Goal: Transaction & Acquisition: Purchase product/service

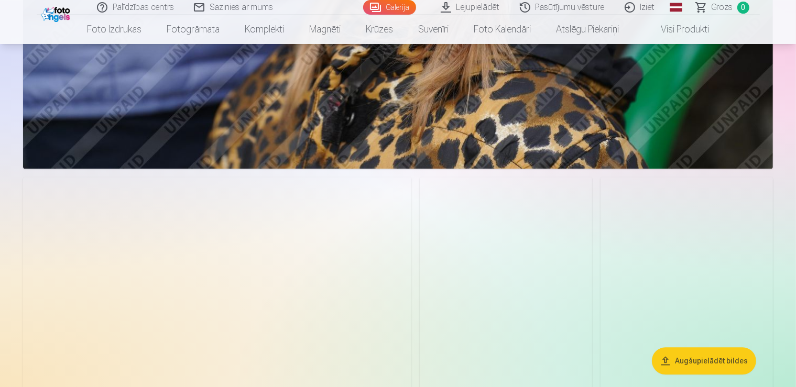
scroll to position [3100, 0]
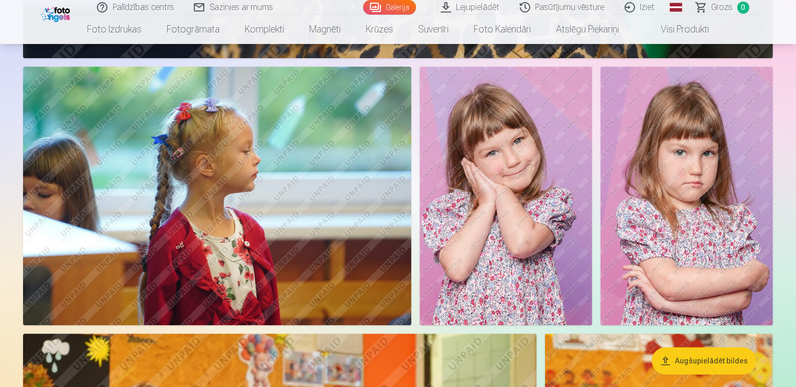
click at [592, 191] on img at bounding box center [506, 196] width 172 height 259
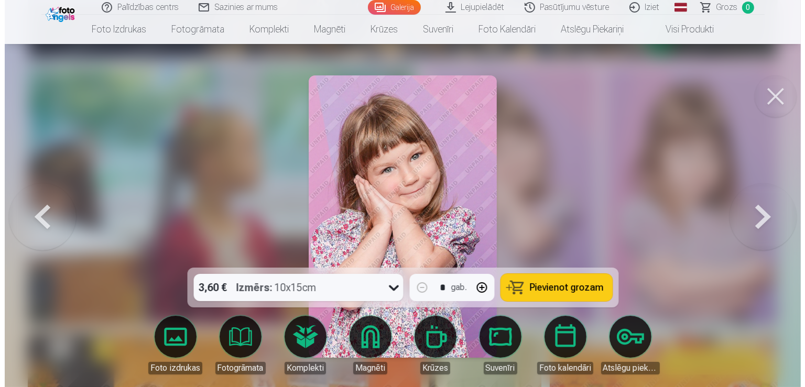
scroll to position [3129, 0]
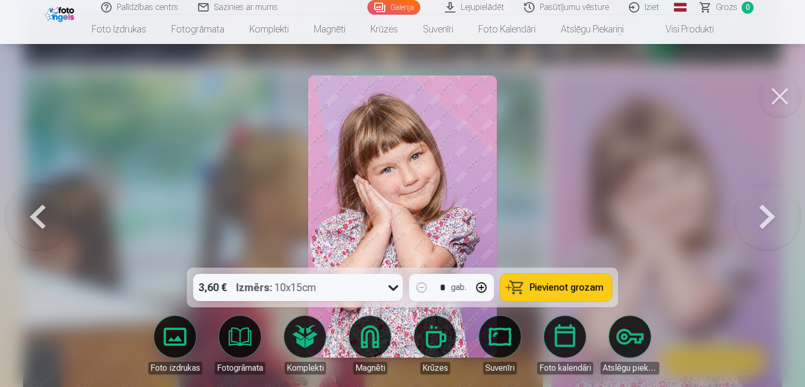
click at [777, 95] on button at bounding box center [780, 96] width 42 height 42
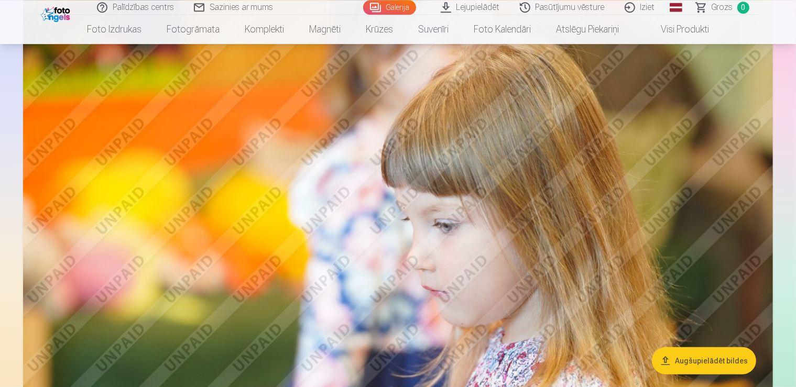
scroll to position [8746, 0]
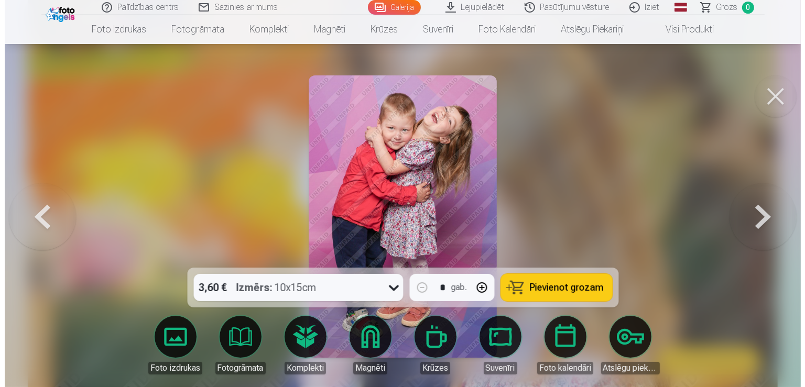
scroll to position [8841, 0]
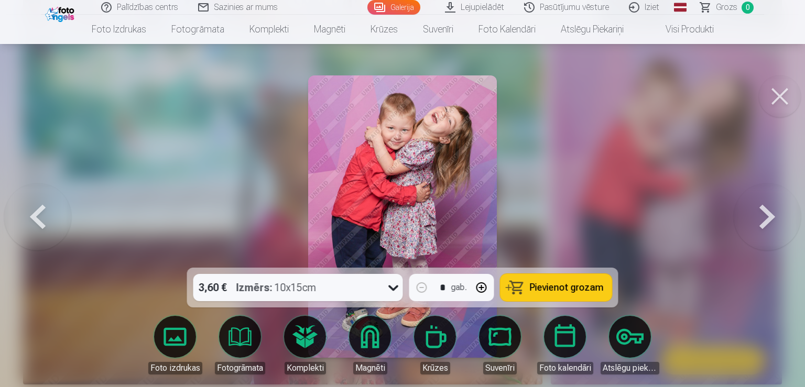
click at [397, 182] on img at bounding box center [402, 216] width 188 height 283
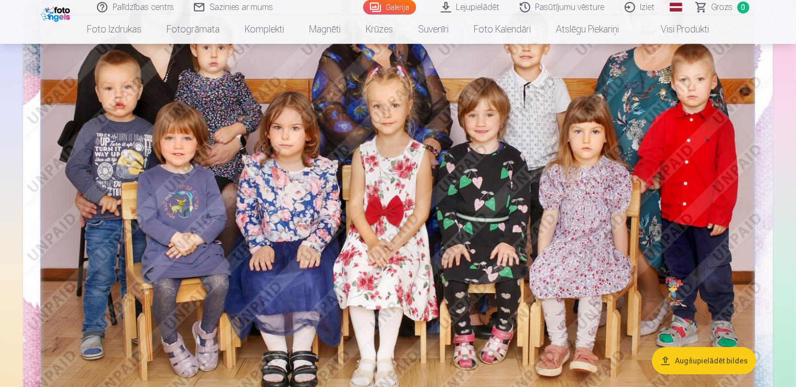
scroll to position [182, 0]
click at [425, 278] on img at bounding box center [398, 183] width 750 height 501
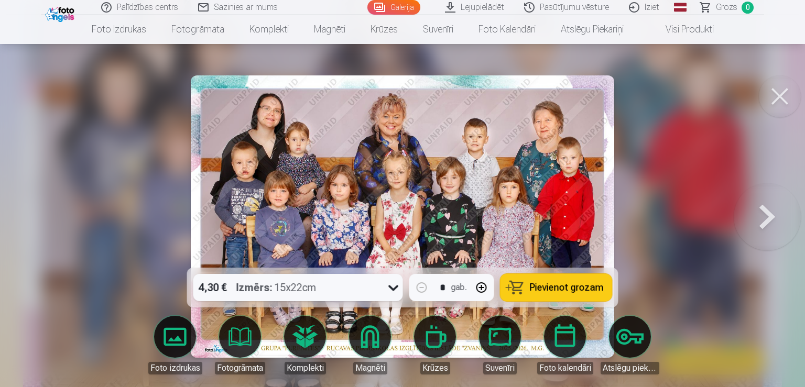
click at [394, 290] on icon at bounding box center [393, 289] width 10 height 6
click at [576, 286] on span "Pievienot grozam" at bounding box center [567, 287] width 74 height 9
click at [782, 95] on button at bounding box center [780, 96] width 42 height 42
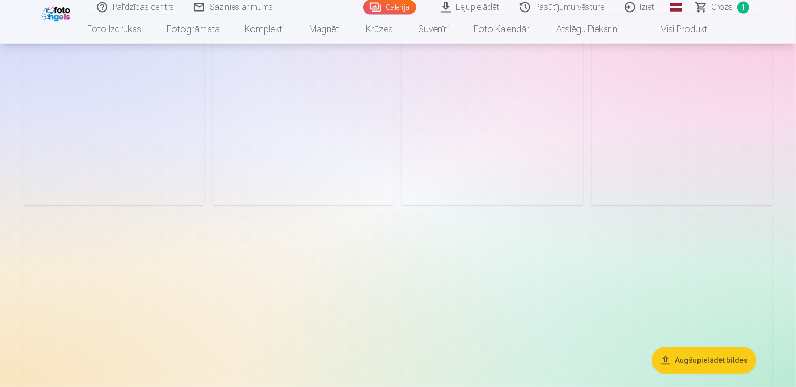
scroll to position [4113, 0]
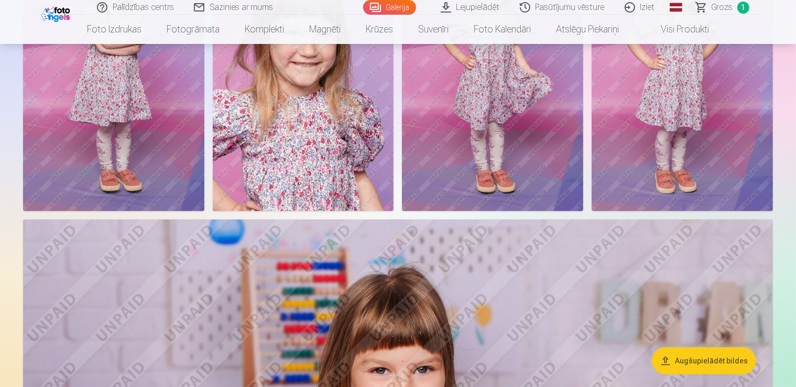
click at [204, 196] on img at bounding box center [113, 75] width 181 height 272
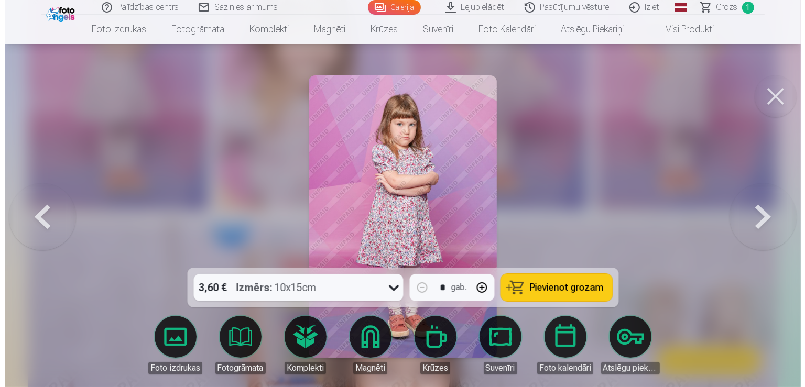
scroll to position [4156, 0]
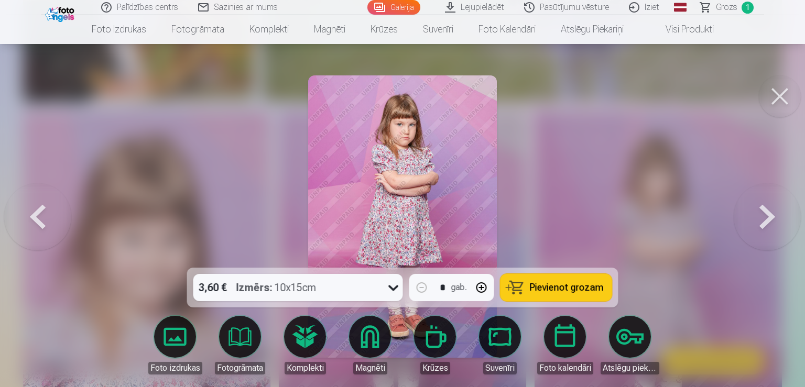
click at [542, 287] on span "Pievienot grozam" at bounding box center [567, 287] width 74 height 9
click at [774, 91] on button at bounding box center [780, 96] width 42 height 42
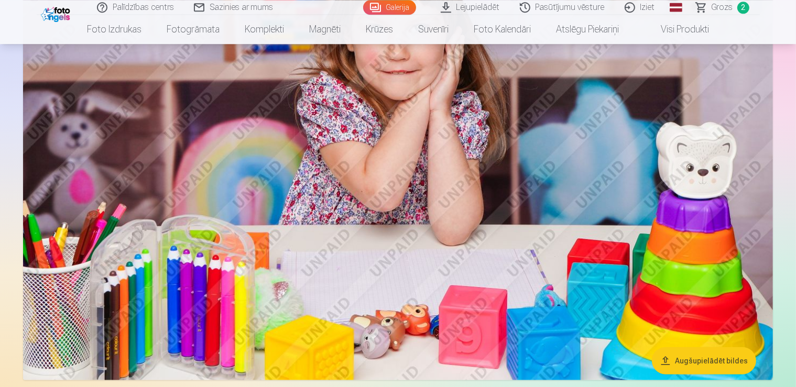
scroll to position [4943, 0]
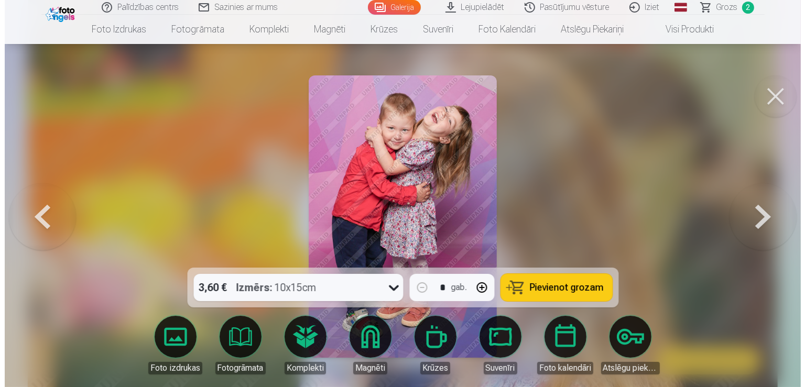
scroll to position [8802, 0]
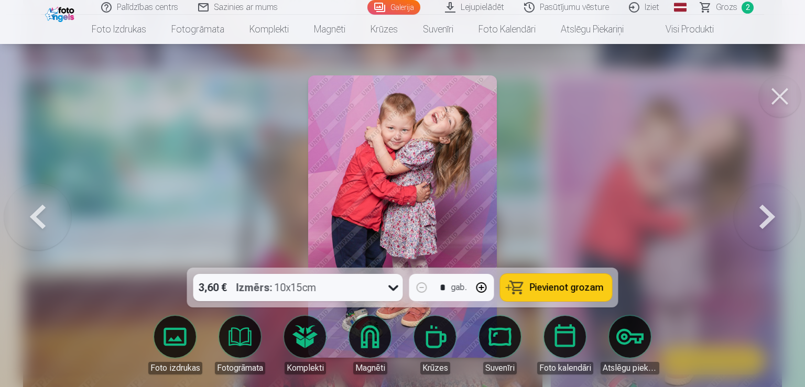
click at [528, 292] on button "Pievienot grozam" at bounding box center [557, 287] width 112 height 27
click at [783, 95] on button at bounding box center [780, 96] width 42 height 42
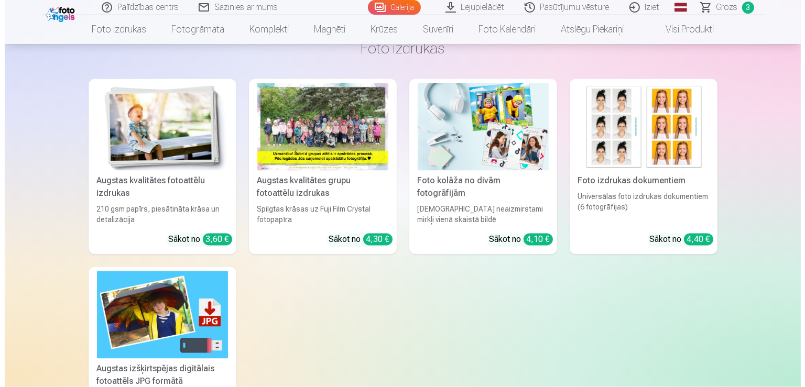
scroll to position [13800, 0]
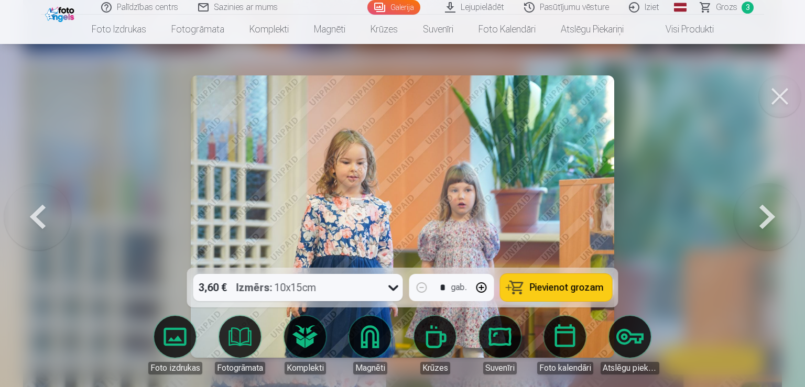
click at [547, 293] on span "Pievienot grozam" at bounding box center [567, 287] width 74 height 9
click at [787, 96] on button at bounding box center [780, 96] width 42 height 42
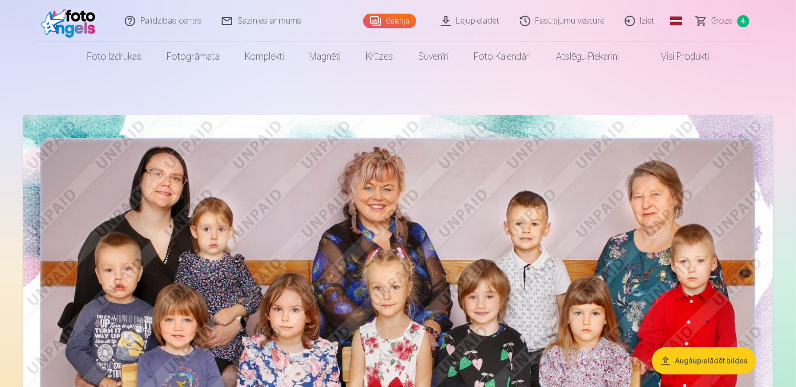
click at [739, 20] on span "4" at bounding box center [744, 21] width 12 height 12
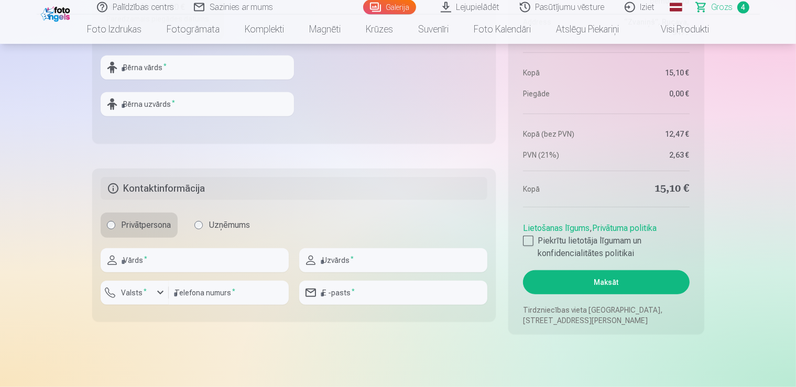
scroll to position [830, 0]
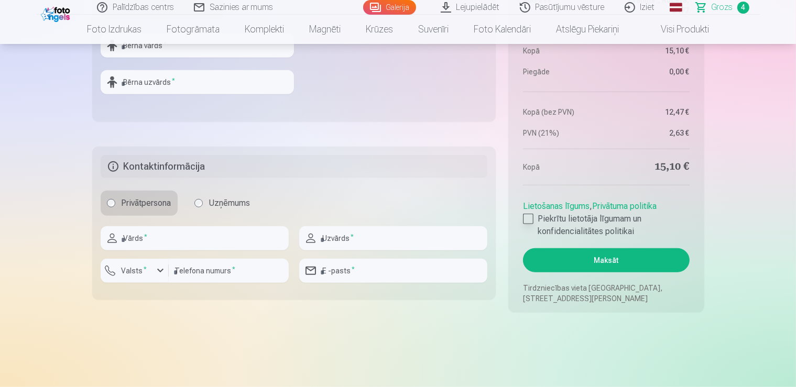
click at [524, 217] on div at bounding box center [528, 219] width 10 height 10
click at [609, 257] on button "Maksāt" at bounding box center [606, 260] width 166 height 24
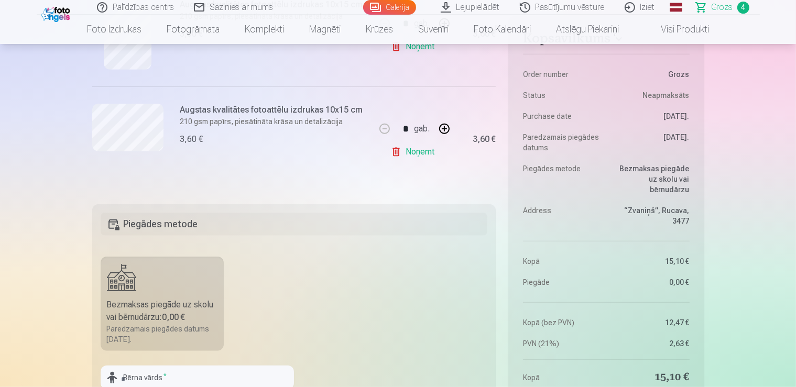
scroll to position [719, 0]
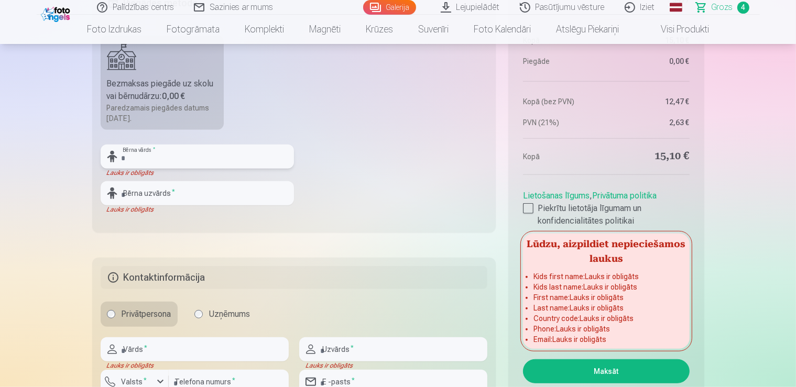
click at [207, 155] on input "text" at bounding box center [197, 157] width 193 height 24
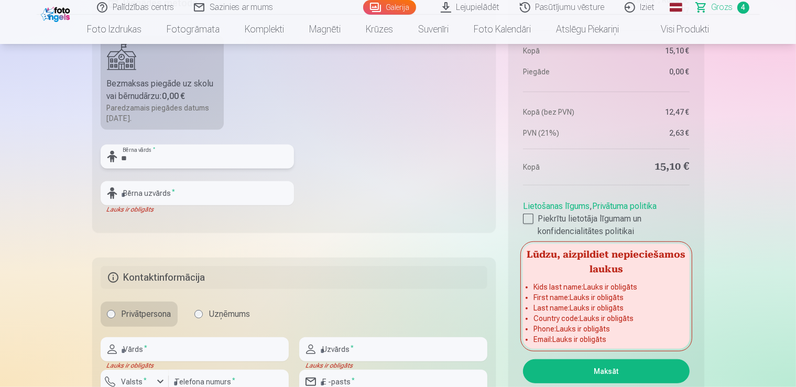
type input "*"
type input "*****"
click at [153, 193] on input "text" at bounding box center [197, 193] width 193 height 24
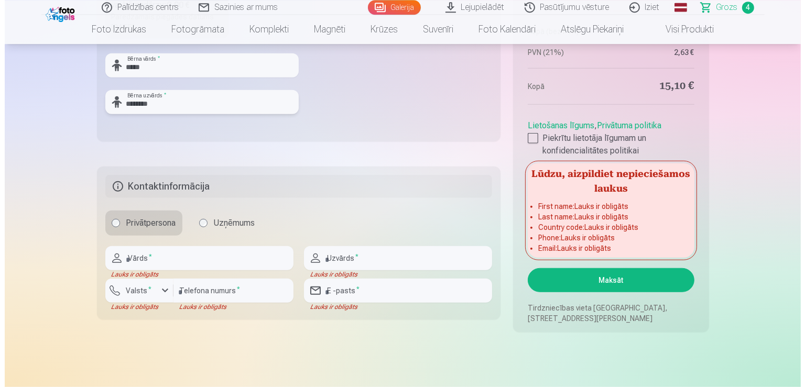
scroll to position [885, 0]
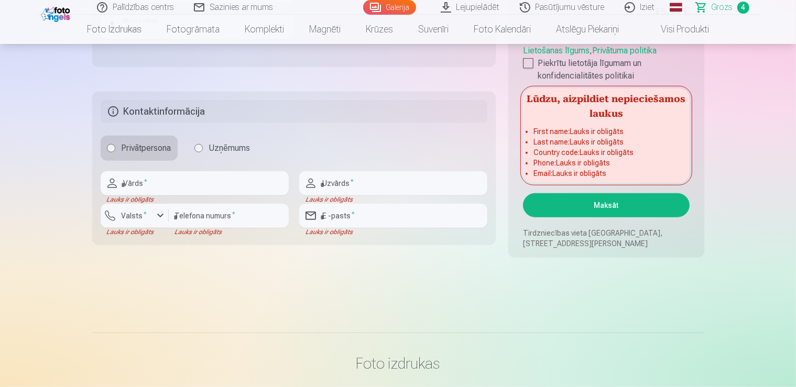
type input "********"
click at [134, 183] on input "text" at bounding box center [195, 183] width 188 height 24
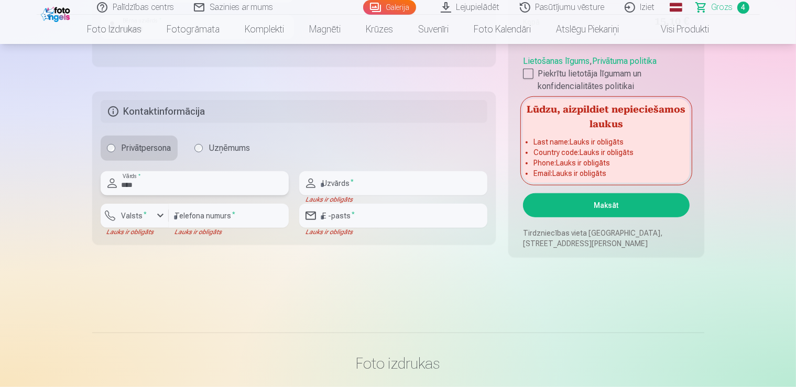
type input "****"
click at [327, 179] on input "text" at bounding box center [393, 183] width 188 height 24
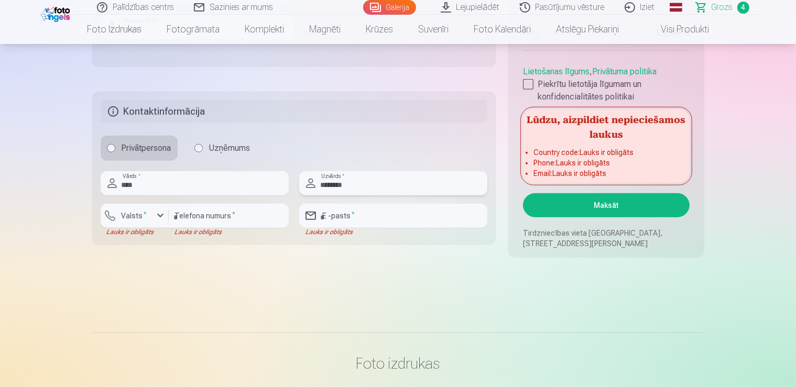
type input "********"
click at [161, 217] on div "button" at bounding box center [160, 216] width 13 height 13
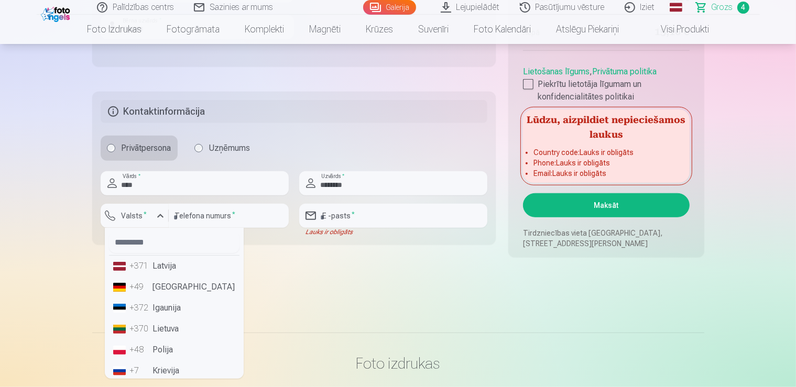
click at [160, 263] on li "+371 Latvija" at bounding box center [174, 266] width 131 height 21
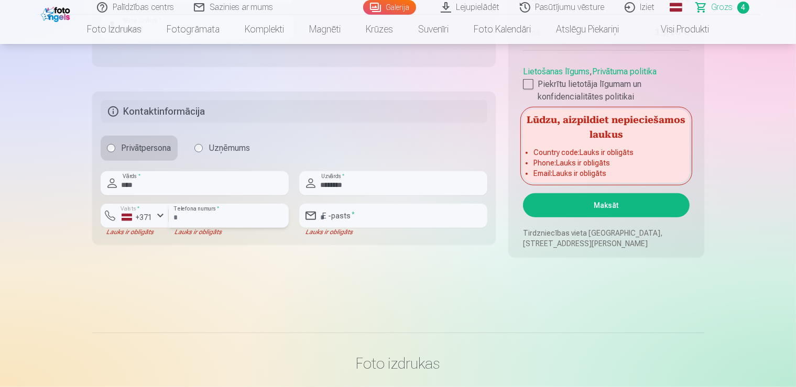
click at [189, 220] on input "number" at bounding box center [229, 216] width 120 height 24
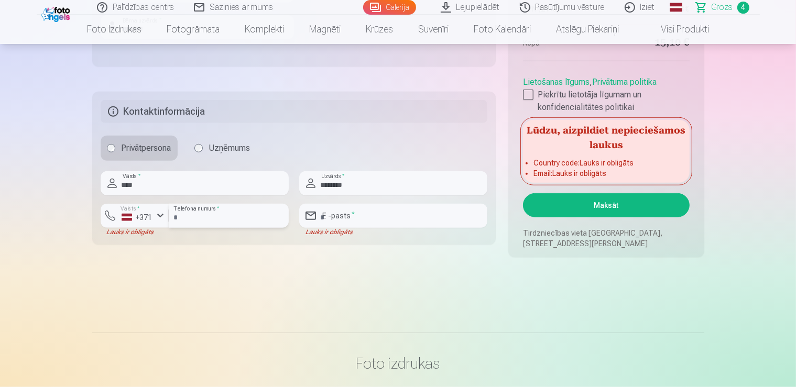
type input "********"
click at [361, 219] on input "email" at bounding box center [393, 216] width 188 height 24
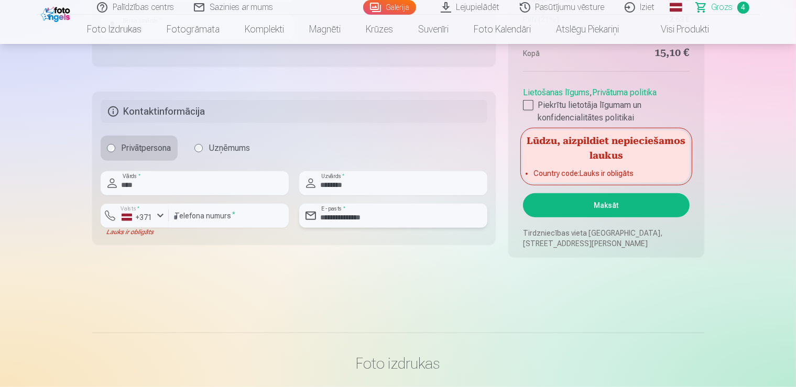
type input "**********"
click at [605, 201] on button "Maksāt" at bounding box center [606, 205] width 166 height 24
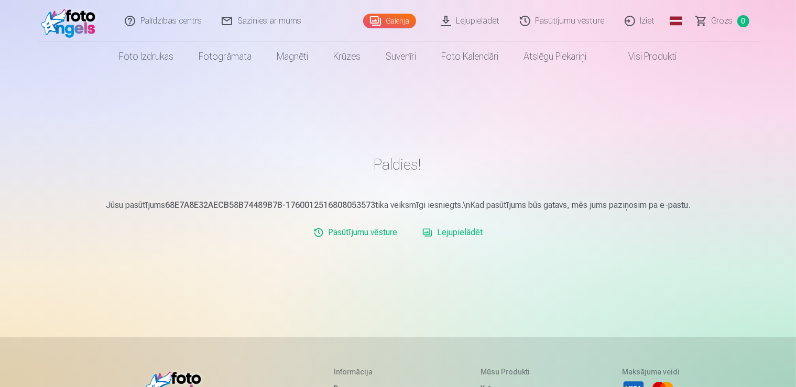
click at [653, 20] on link "Iziet" at bounding box center [640, 21] width 50 height 42
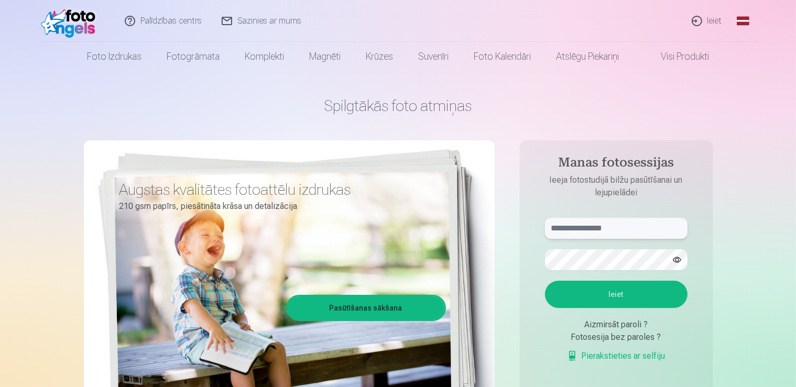
click at [572, 228] on input "text" at bounding box center [616, 228] width 143 height 21
type input "**********"
click at [614, 293] on button "Ieiet" at bounding box center [616, 294] width 143 height 27
